Goal: Information Seeking & Learning: Understand process/instructions

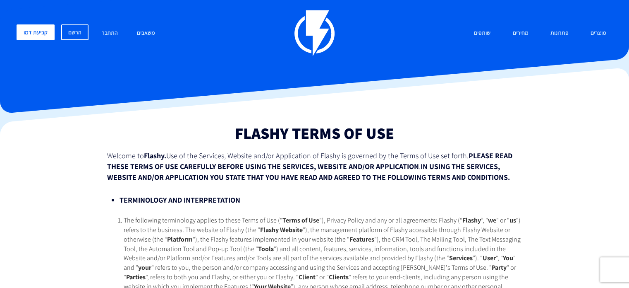
click at [300, 137] on h1 "Flashy Terms Of Use" at bounding box center [314, 133] width 415 height 17
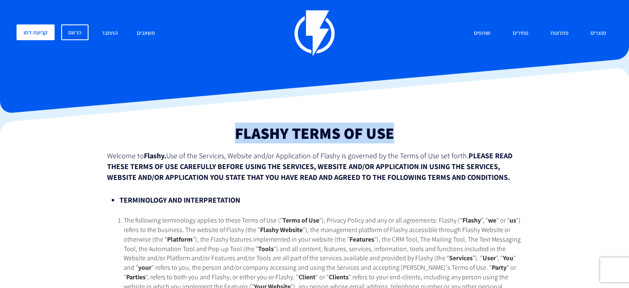
click at [300, 137] on h1 "Flashy Terms Of Use" at bounding box center [314, 133] width 415 height 17
click at [280, 139] on h1 "Flashy Terms Of Use" at bounding box center [314, 133] width 415 height 17
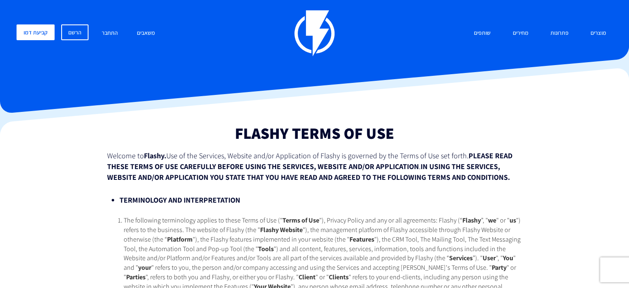
click at [280, 139] on h1 "Flashy Terms Of Use" at bounding box center [314, 133] width 415 height 17
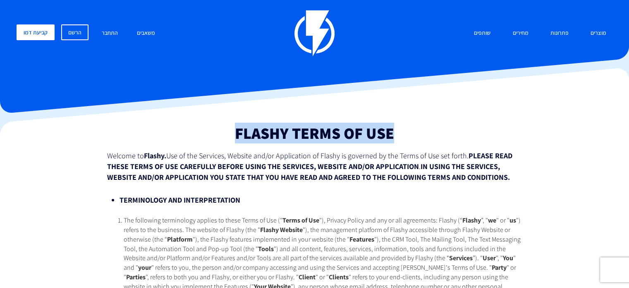
click at [280, 139] on h1 "Flashy Terms Of Use" at bounding box center [314, 133] width 415 height 17
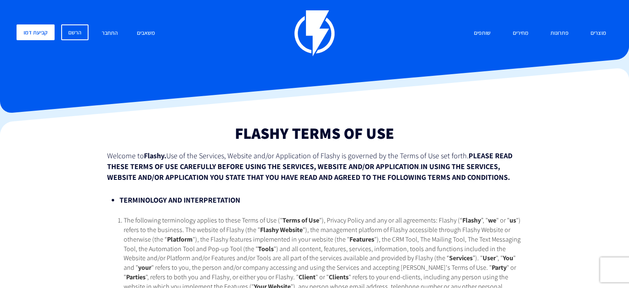
click at [280, 139] on h1 "Flashy Terms Of Use" at bounding box center [314, 133] width 415 height 17
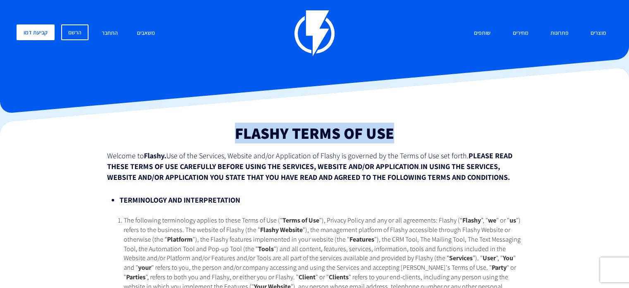
click at [280, 139] on h1 "Flashy Terms Of Use" at bounding box center [314, 133] width 415 height 17
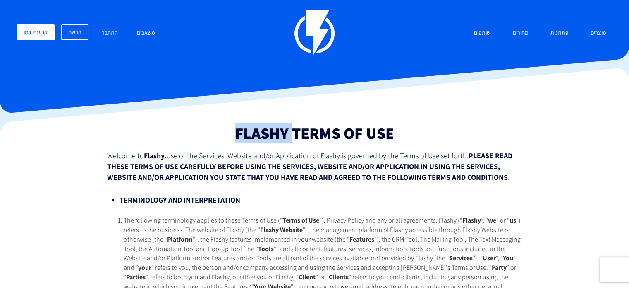
click at [280, 139] on h1 "Flashy Terms Of Use" at bounding box center [314, 133] width 415 height 17
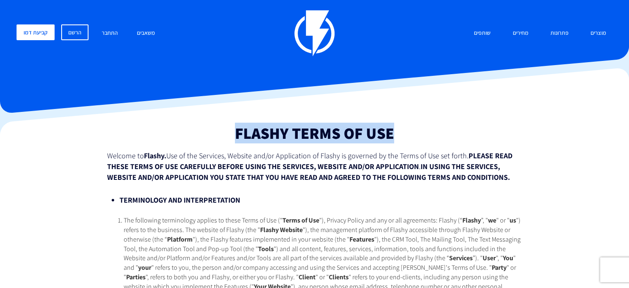
click at [280, 139] on h1 "Flashy Terms Of Use" at bounding box center [314, 133] width 415 height 17
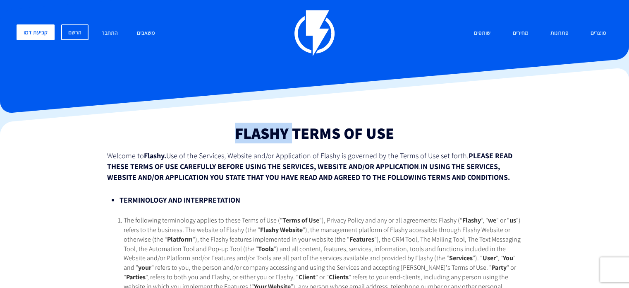
click at [280, 139] on h1 "Flashy Terms Of Use" at bounding box center [314, 133] width 415 height 17
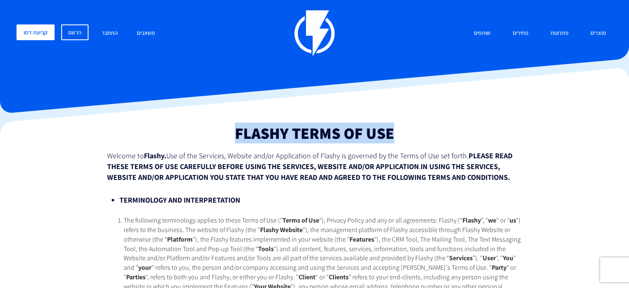
click at [280, 139] on h1 "Flashy Terms Of Use" at bounding box center [314, 133] width 415 height 17
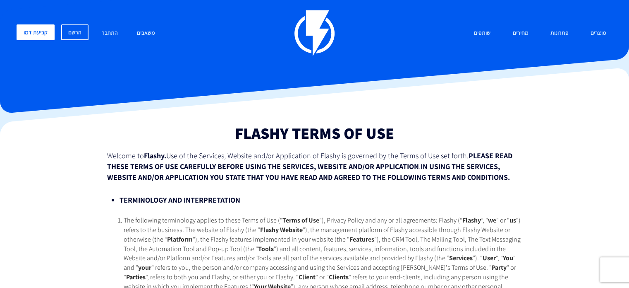
click at [312, 138] on h1 "Flashy Terms Of Use" at bounding box center [314, 133] width 415 height 17
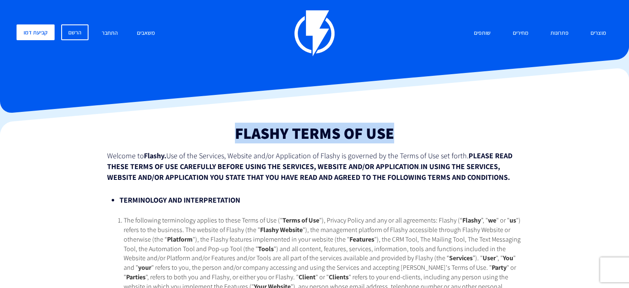
click at [312, 137] on h1 "Flashy Terms Of Use" at bounding box center [314, 133] width 415 height 17
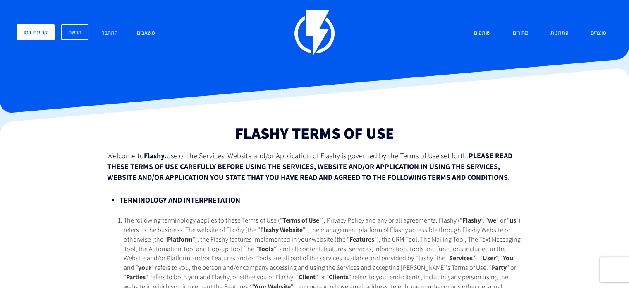
click at [308, 156] on span "Use of the Services, Website and/or Application of Flashy is governed by the Te…" at bounding box center [317, 156] width 302 height 10
